Goal: Book appointment/travel/reservation

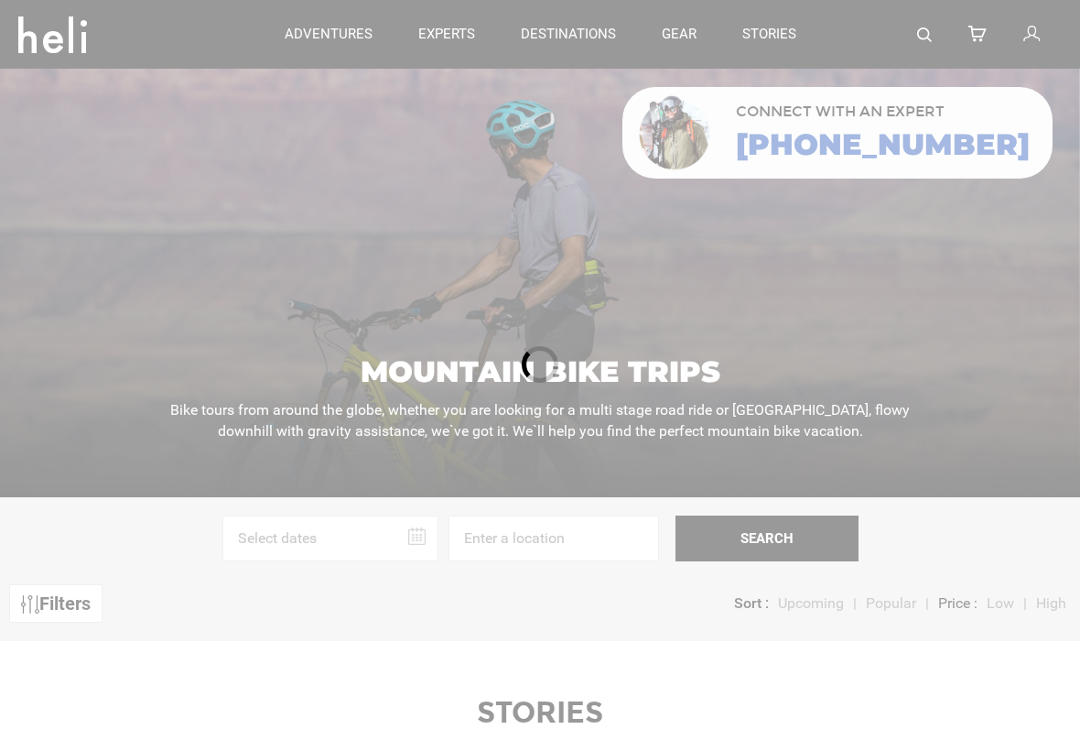
scroll to position [27, 0]
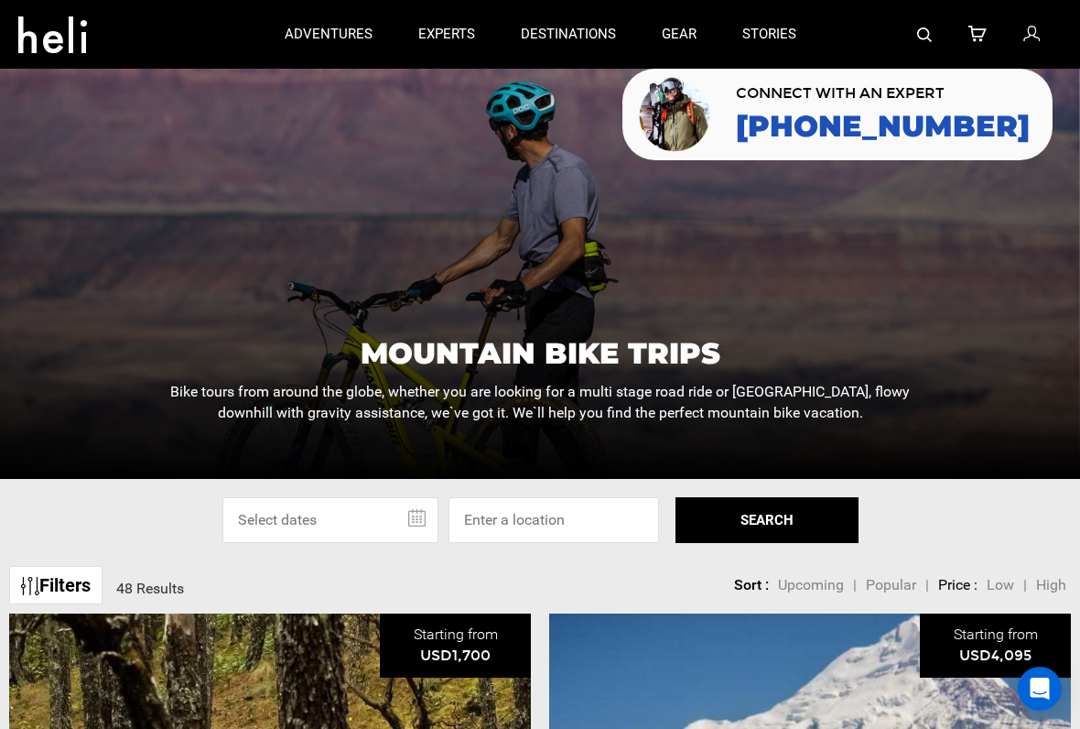
click at [350, 514] on input "text" at bounding box center [330, 520] width 216 height 46
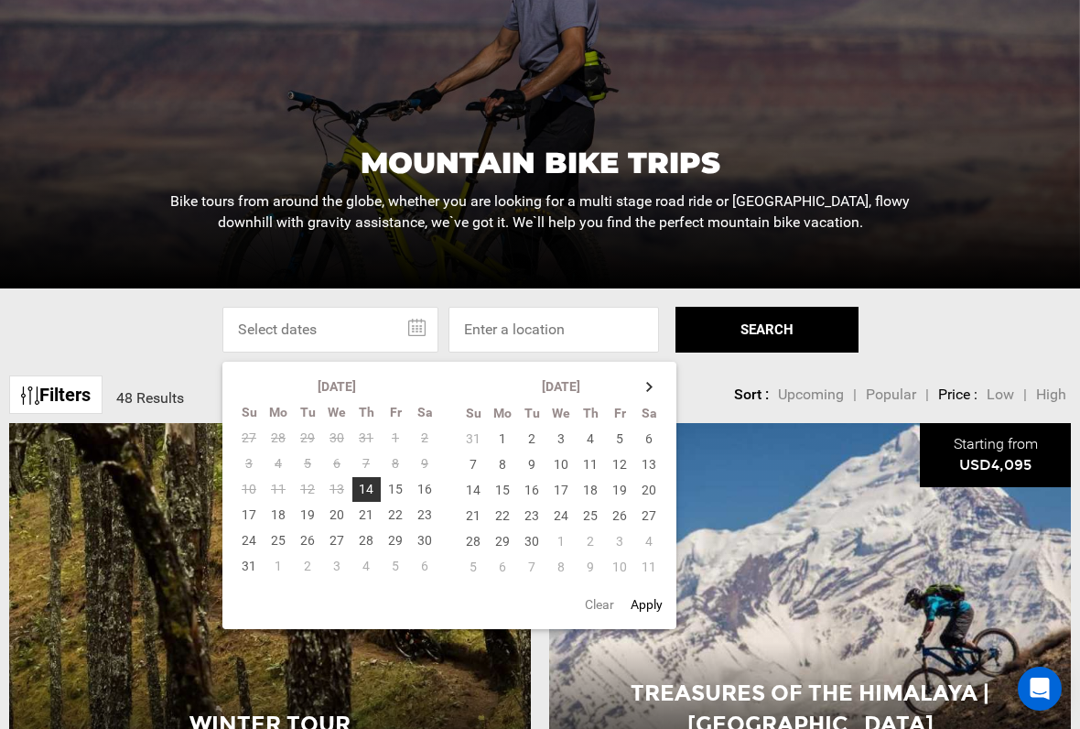
scroll to position [233, 0]
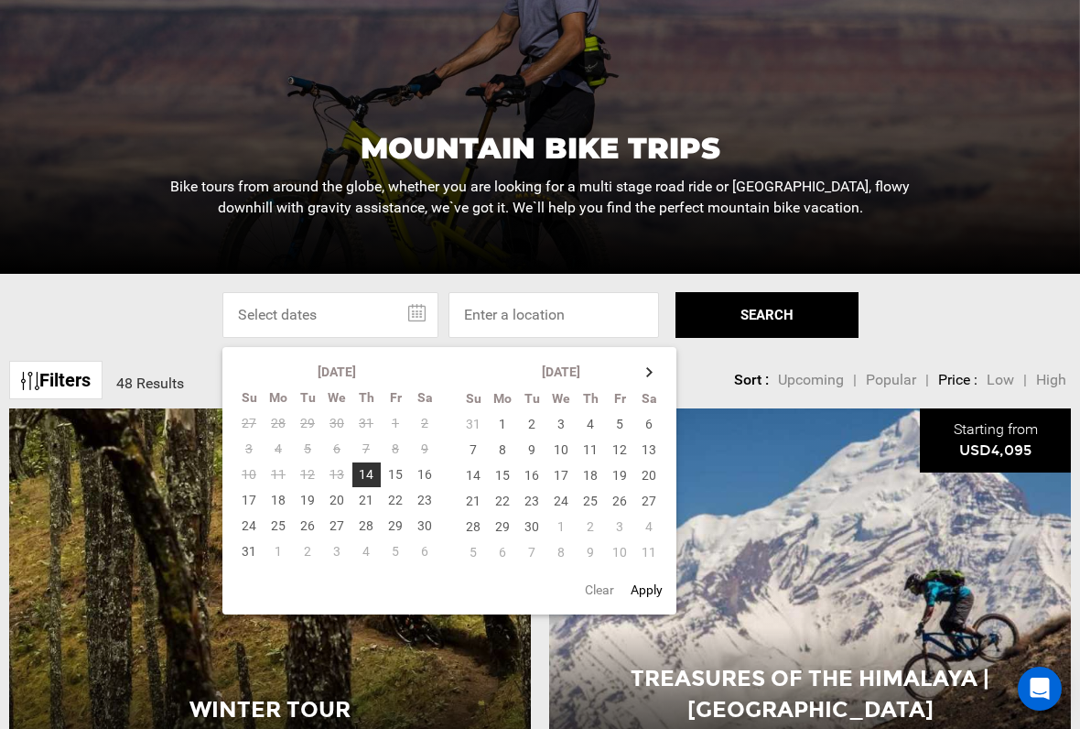
click at [509, 472] on td "15" at bounding box center [502, 475] width 29 height 26
click at [536, 515] on td "30" at bounding box center [531, 527] width 29 height 26
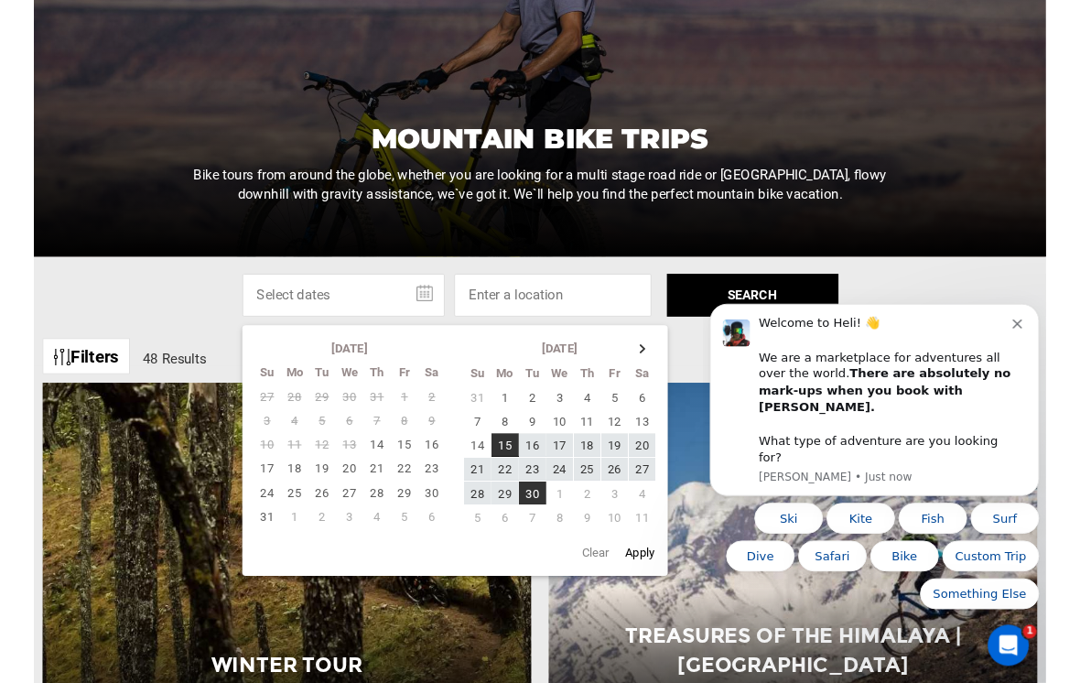
scroll to position [0, 0]
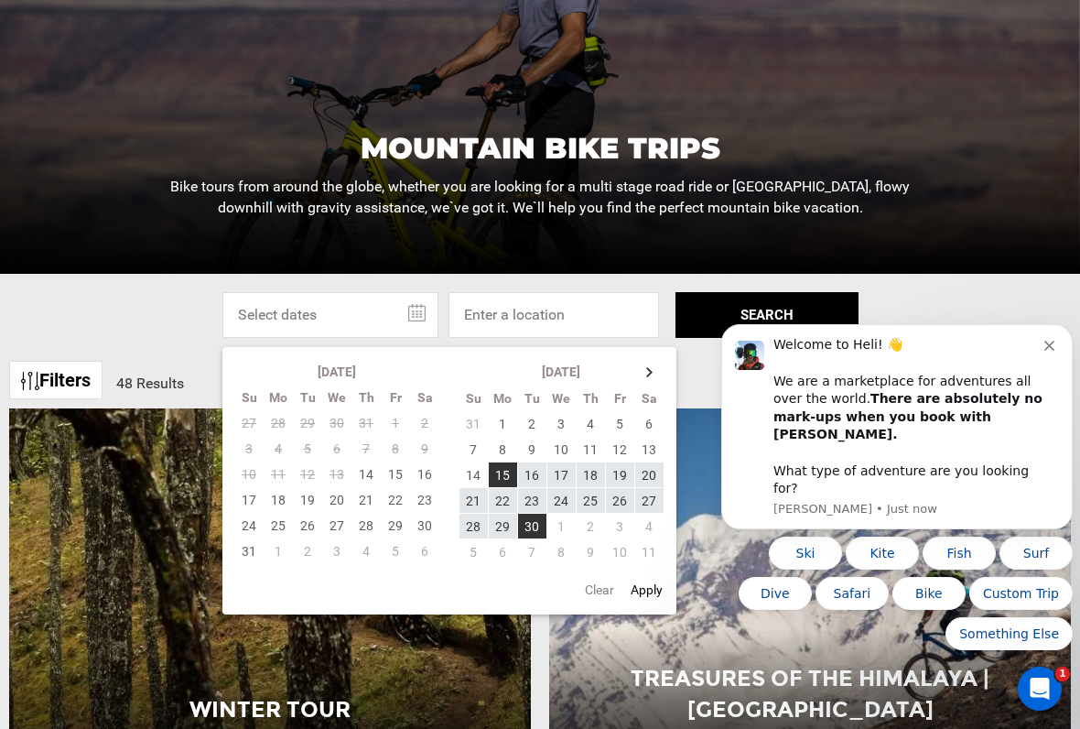
click at [494, 524] on td "29" at bounding box center [502, 527] width 29 height 26
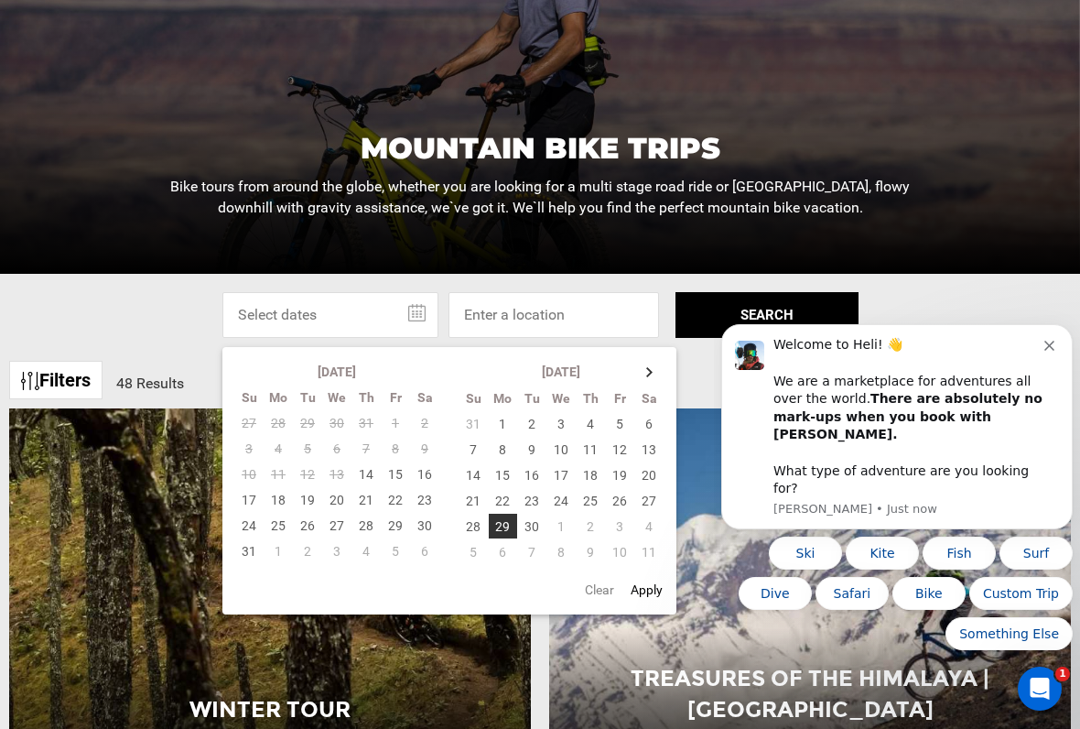
click at [503, 465] on td "15" at bounding box center [502, 475] width 29 height 26
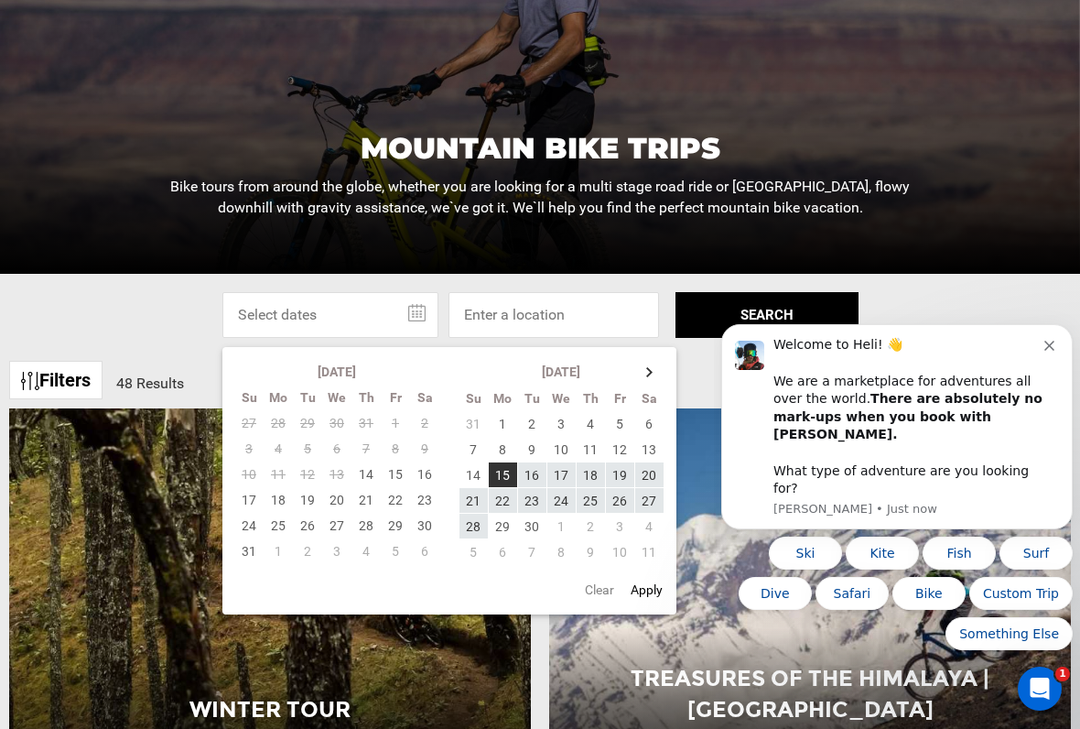
click at [498, 525] on td "29" at bounding box center [502, 527] width 29 height 26
click at [644, 589] on button "Apply" at bounding box center [646, 589] width 43 height 33
type input "[DATE] - [DATE]"
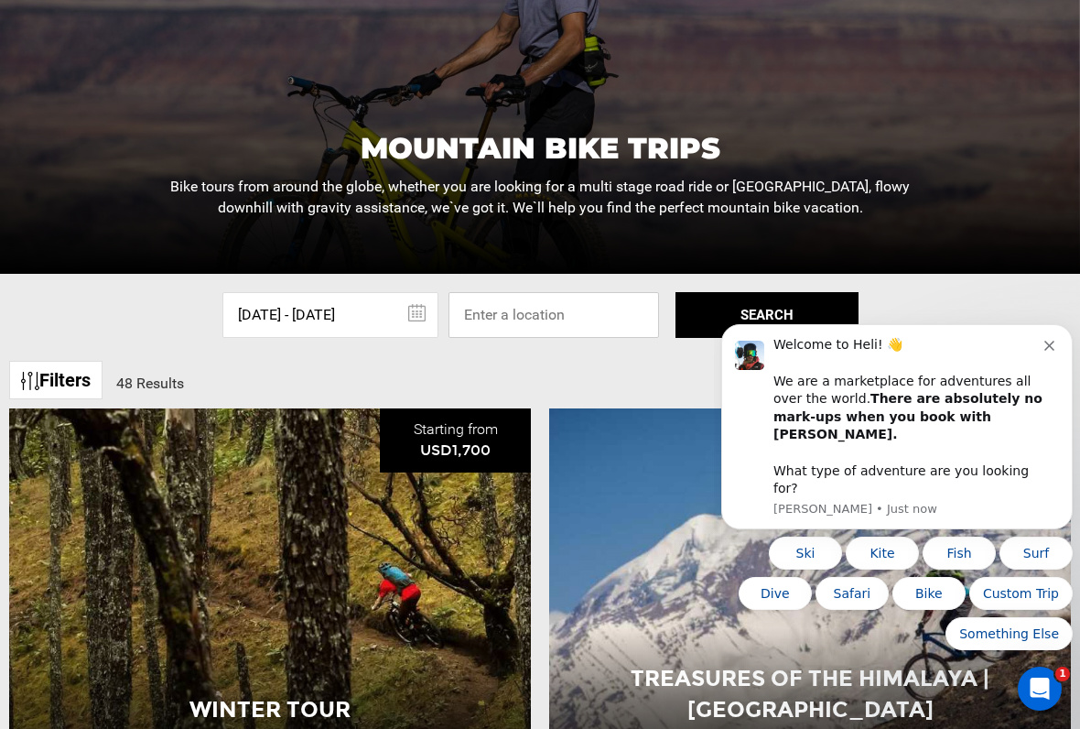
click at [621, 318] on input at bounding box center [554, 315] width 211 height 46
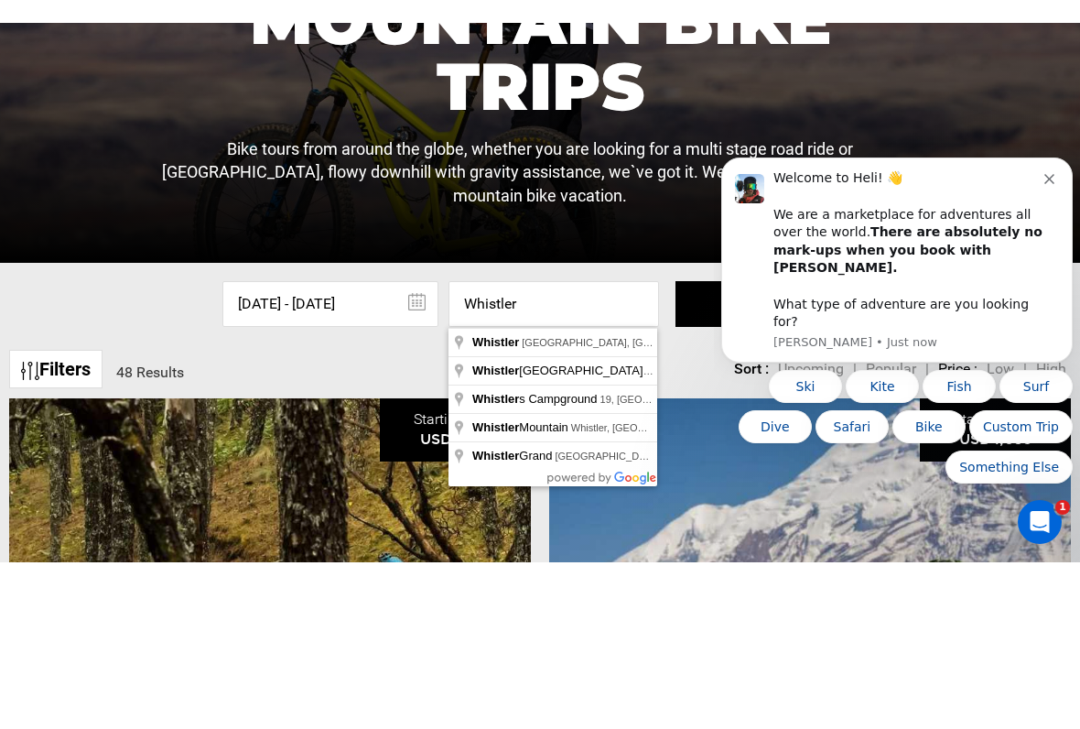
scroll to position [376, 0]
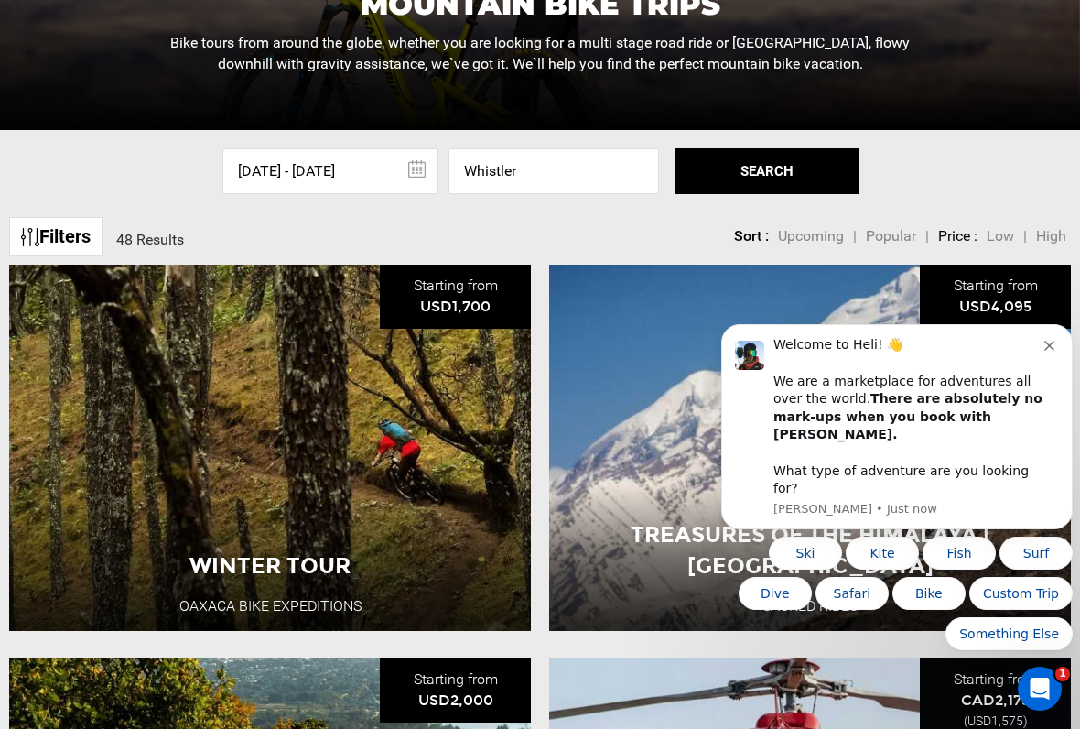
click at [795, 171] on button "SEARCH" at bounding box center [767, 171] width 183 height 46
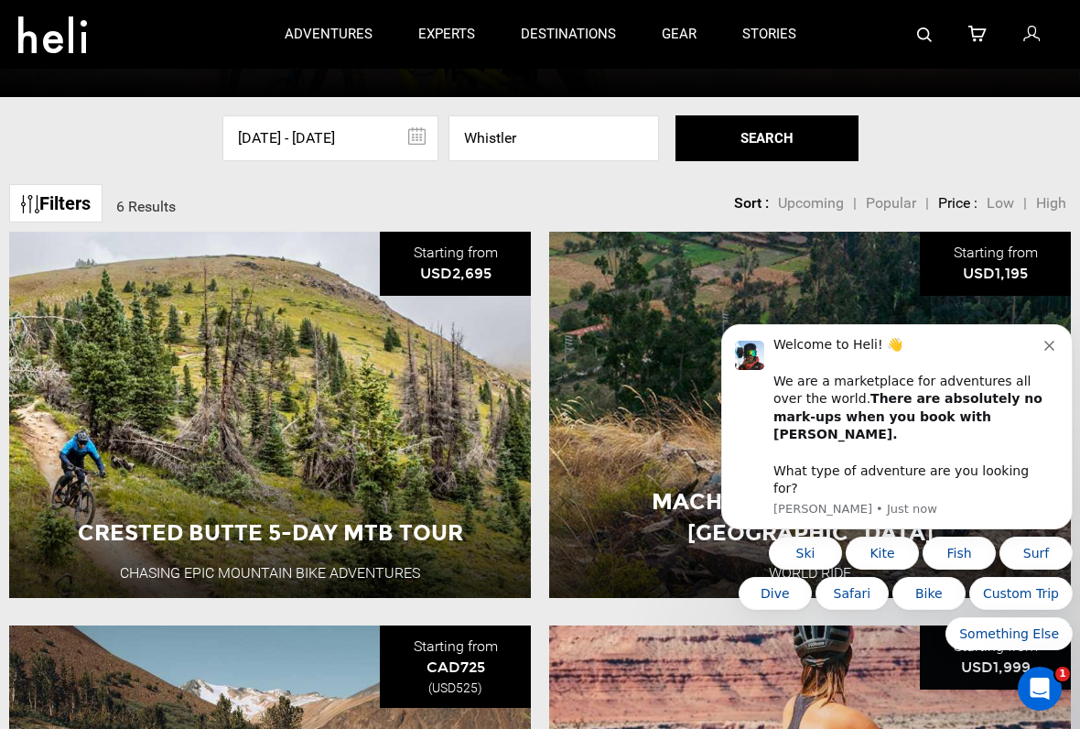
scroll to position [408, 0]
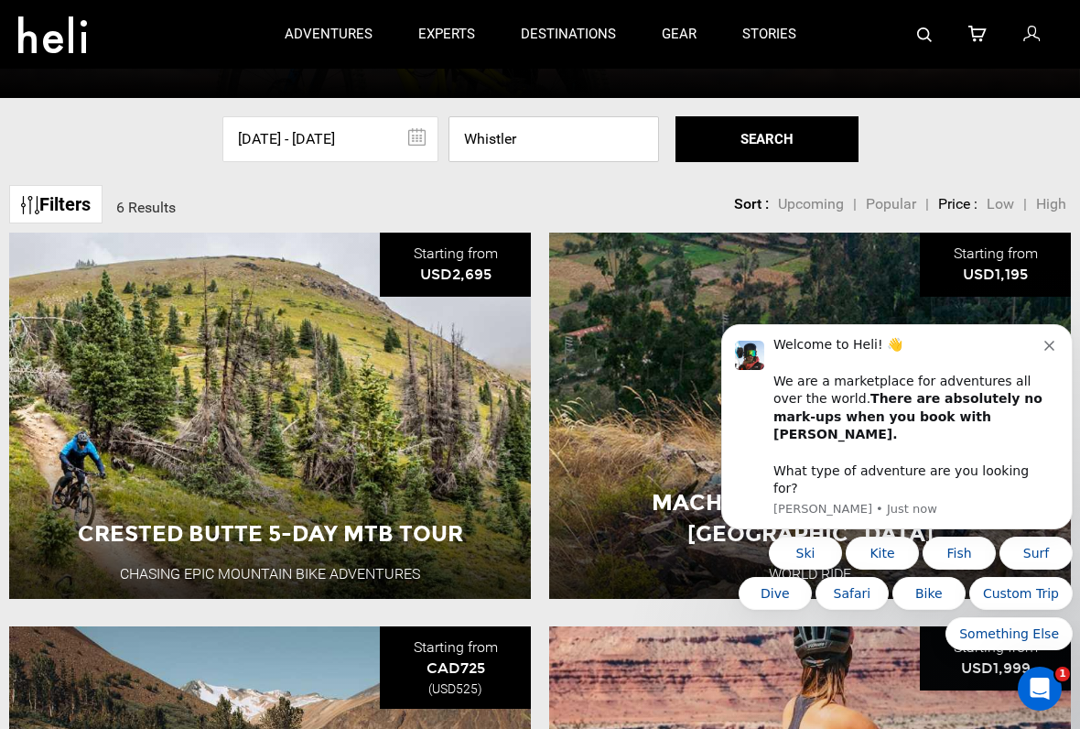
click at [572, 136] on input "Whistler" at bounding box center [554, 139] width 211 height 46
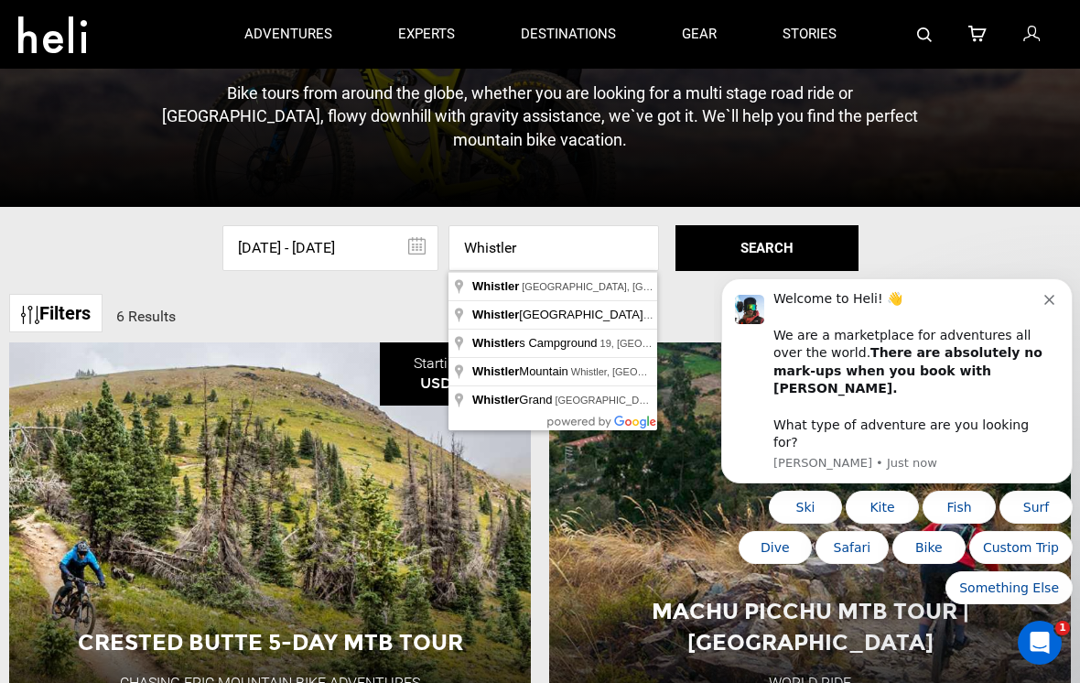
type input "Whistler, [GEOGRAPHIC_DATA], [GEOGRAPHIC_DATA]"
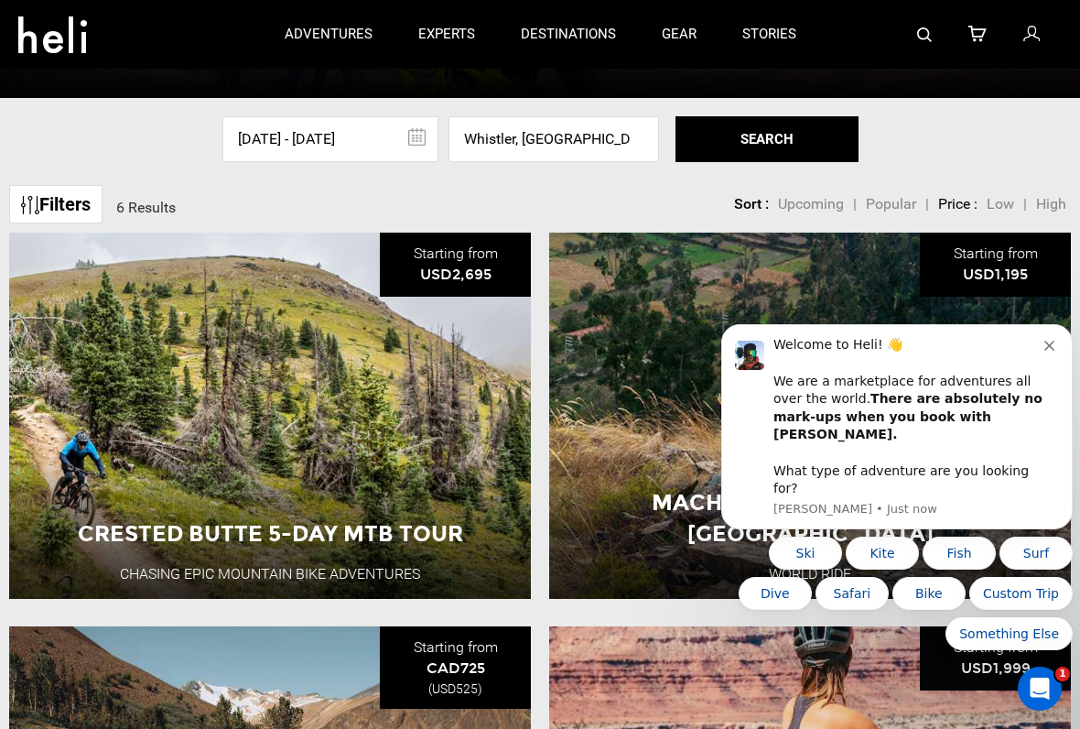
click at [810, 140] on button "SEARCH" at bounding box center [767, 139] width 183 height 46
